Goal: Information Seeking & Learning: Learn about a topic

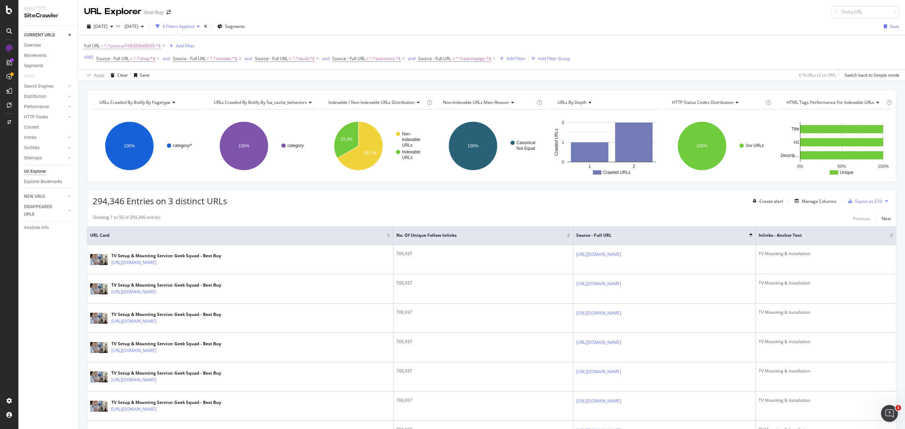
click at [145, 47] on span "^.*pcmcat748300648009.*$" at bounding box center [132, 46] width 56 height 10
paste input "select-apple-4k-tv"
type input "select-apple-4k-tv"
click at [163, 93] on div "Apply" at bounding box center [162, 91] width 11 height 6
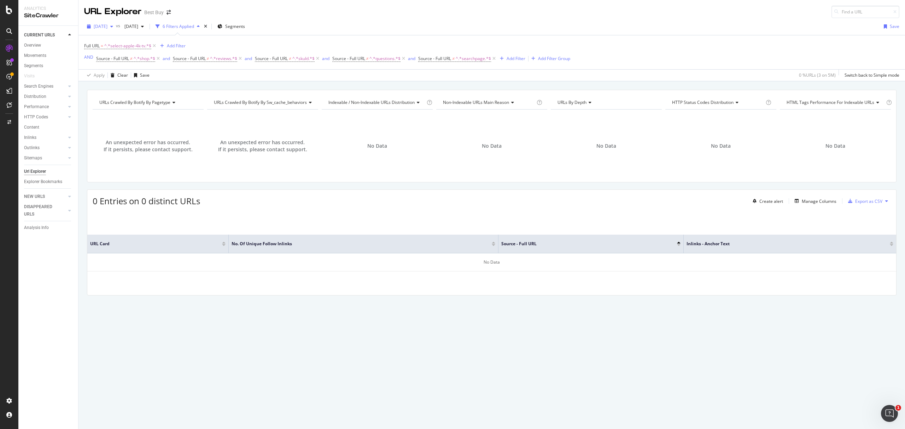
click at [107, 24] on span "[DATE]" at bounding box center [101, 26] width 14 height 6
click at [143, 50] on div "[DATE]" at bounding box center [138, 52] width 86 height 6
click at [116, 48] on span "^.*select-apple-4k-tv.*$" at bounding box center [127, 46] width 47 height 10
paste input "appletv-3rd-gen"
type input "appletv-3rd-gen"
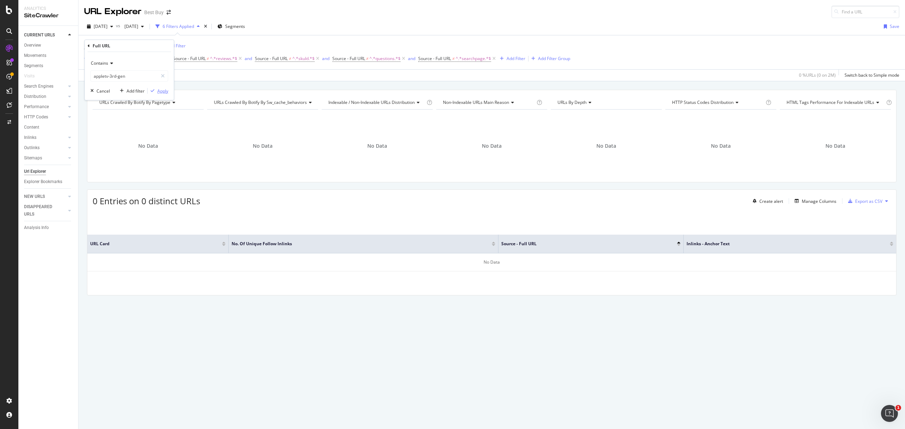
click at [161, 89] on div "Apply" at bounding box center [162, 91] width 11 height 6
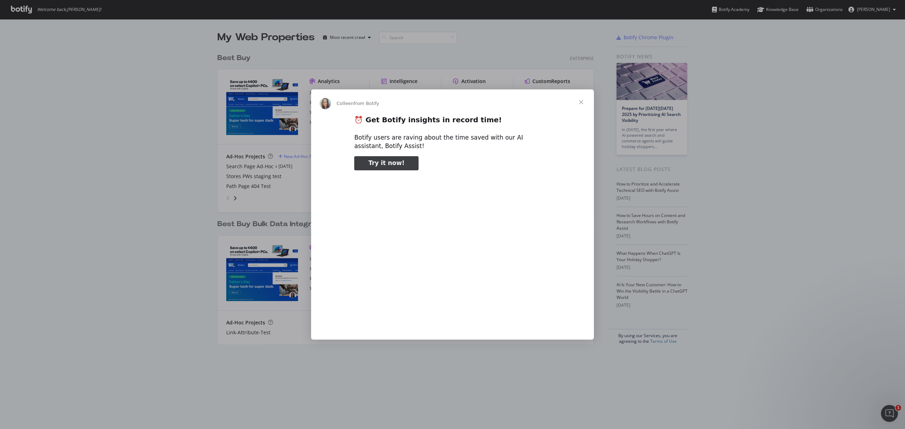
type input "399104"
click at [581, 100] on span "Close" at bounding box center [581, 101] width 25 height 25
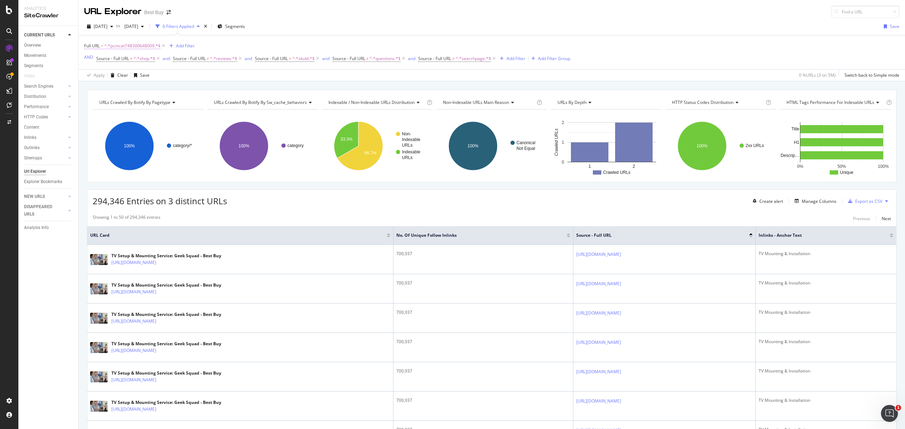
click at [145, 45] on span "^.*pcmcat748300648009.*$" at bounding box center [132, 46] width 56 height 10
click at [140, 78] on input "pcmcat748300648009" at bounding box center [124, 75] width 67 height 11
paste input "155483268912"
type input "pcmcat1554832689129"
click at [163, 92] on div "Apply" at bounding box center [162, 91] width 11 height 6
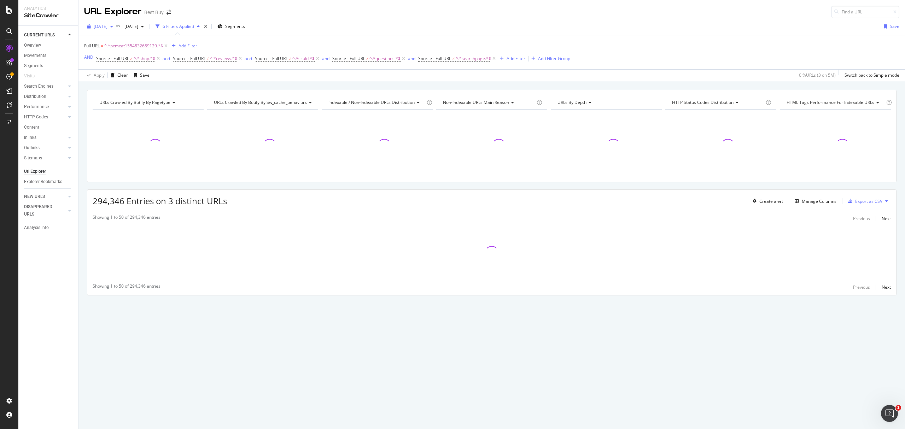
click at [107, 24] on span "[DATE]" at bounding box center [101, 26] width 14 height 6
click at [117, 53] on div "[DATE]" at bounding box center [138, 52] width 86 height 6
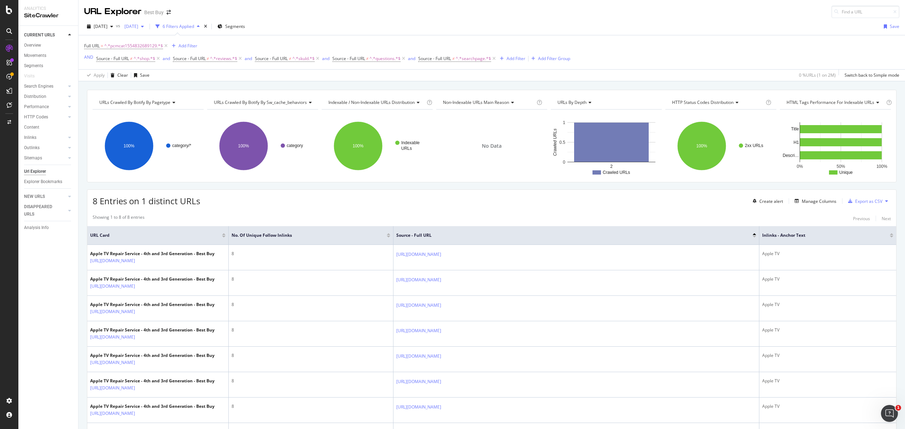
click at [144, 28] on icon "button" at bounding box center [142, 26] width 3 height 4
click at [157, 64] on div "[DATE]" at bounding box center [181, 65] width 86 height 6
click at [149, 48] on span "^.*pcmcat1554832689129.*$" at bounding box center [133, 46] width 59 height 10
click at [150, 78] on input "pcmcat1554832689129" at bounding box center [124, 75] width 67 height 11
paste input "748300454386"
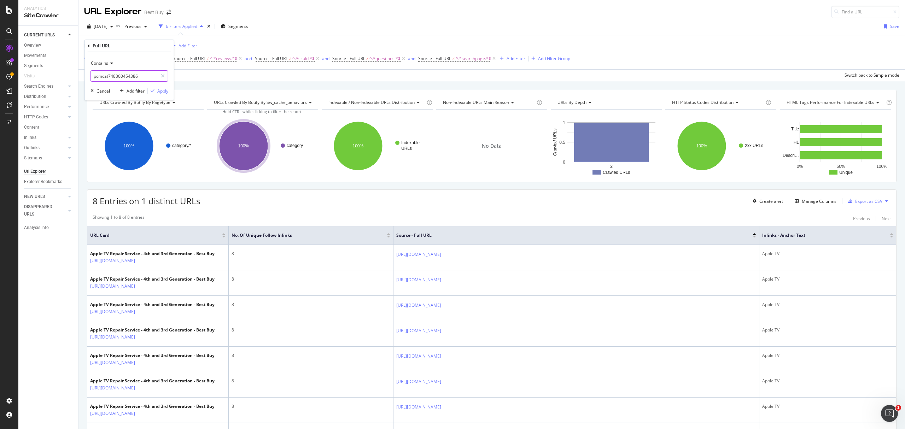
type input "pcmcat748300454386"
click at [164, 91] on div "Apply" at bounding box center [162, 91] width 11 height 6
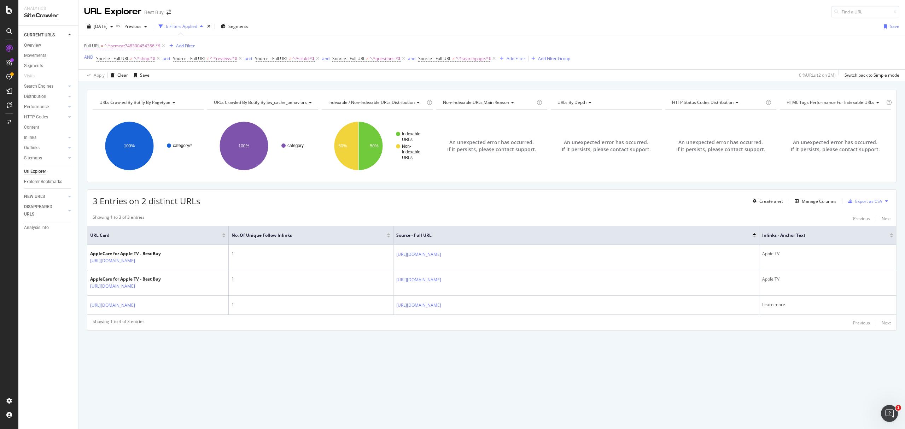
click at [128, 48] on span "^.*pcmcat748300454386.*$" at bounding box center [132, 46] width 56 height 10
click at [148, 72] on input "pcmcat748300454386" at bounding box center [124, 75] width 67 height 11
paste input "1649907464693"
type input "pcmcat1649907464693"
click at [160, 92] on div "Apply" at bounding box center [162, 91] width 11 height 6
